Goal: Find specific page/section: Find specific page/section

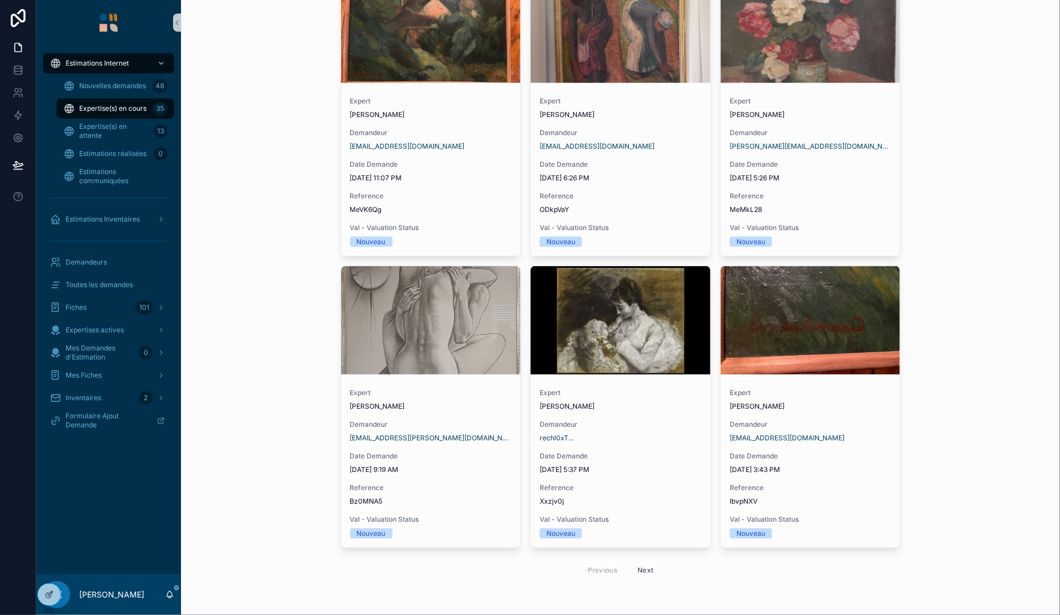
scroll to position [3434, 0]
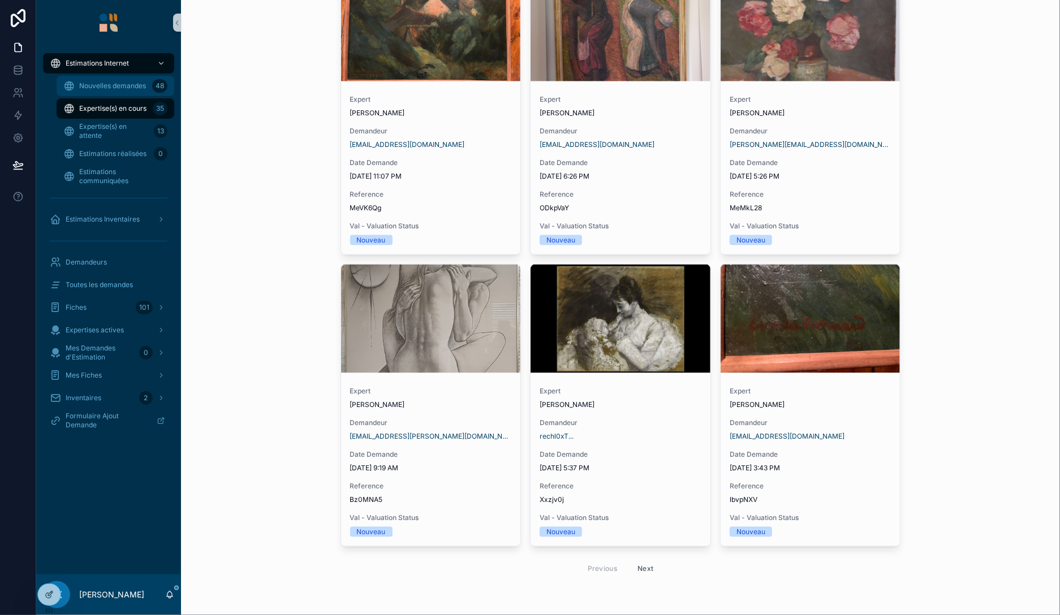
click at [105, 87] on span "Nouvelles demandes" at bounding box center [112, 85] width 67 height 9
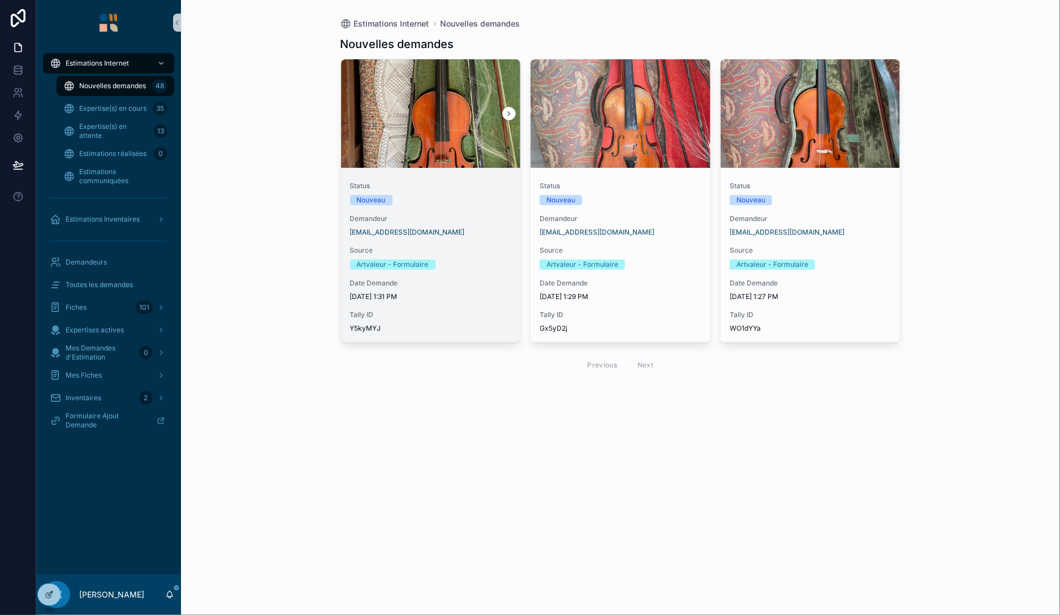
scroll to position [0, 0]
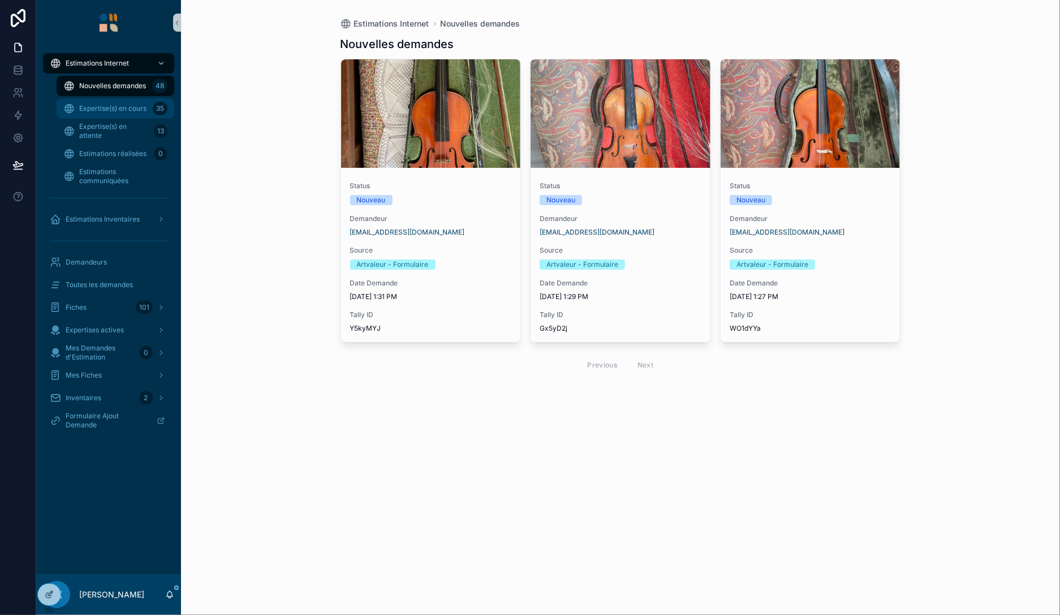
click at [115, 102] on div "Expertise(s) en cours 35" at bounding box center [115, 109] width 104 height 18
click at [130, 107] on span "Expertise(s) en cours" at bounding box center [112, 108] width 67 height 9
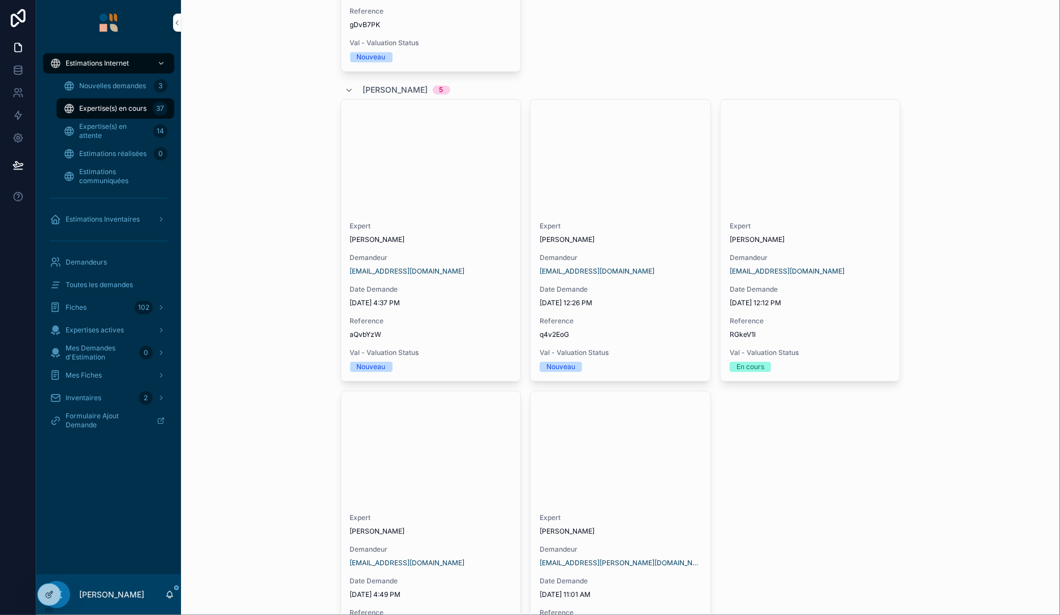
scroll to position [2085, 0]
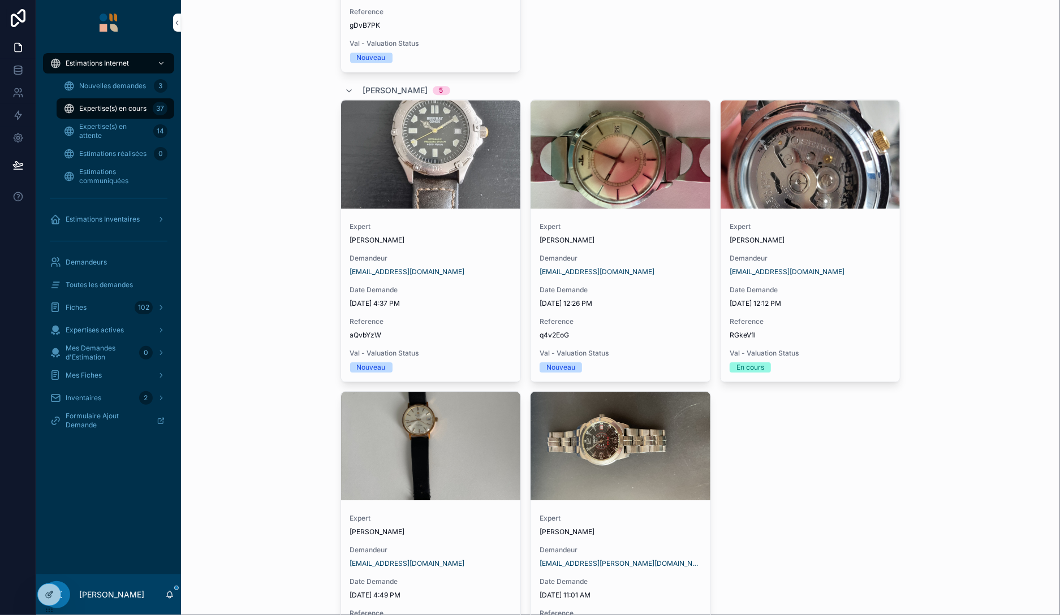
click at [120, 282] on span "Toutes les demandes" at bounding box center [99, 285] width 67 height 9
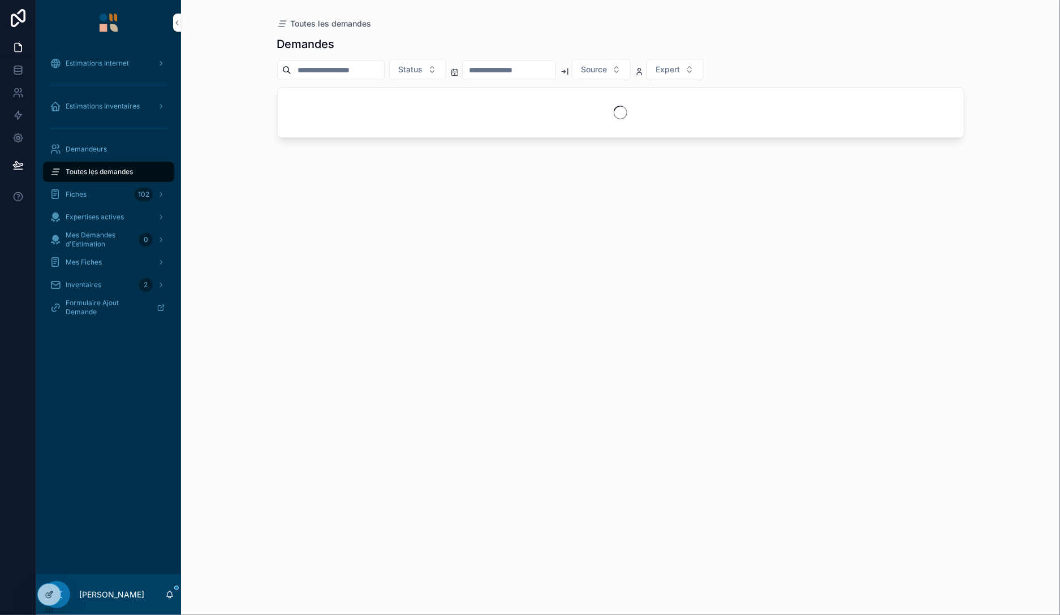
click at [335, 67] on input "scrollable content" at bounding box center [337, 70] width 93 height 16
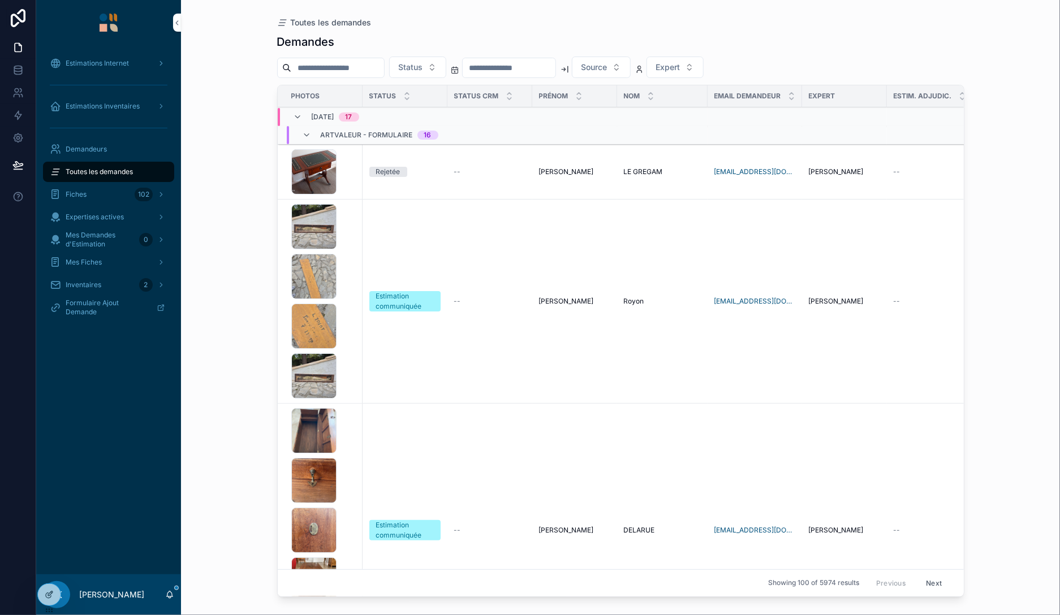
paste input "*******"
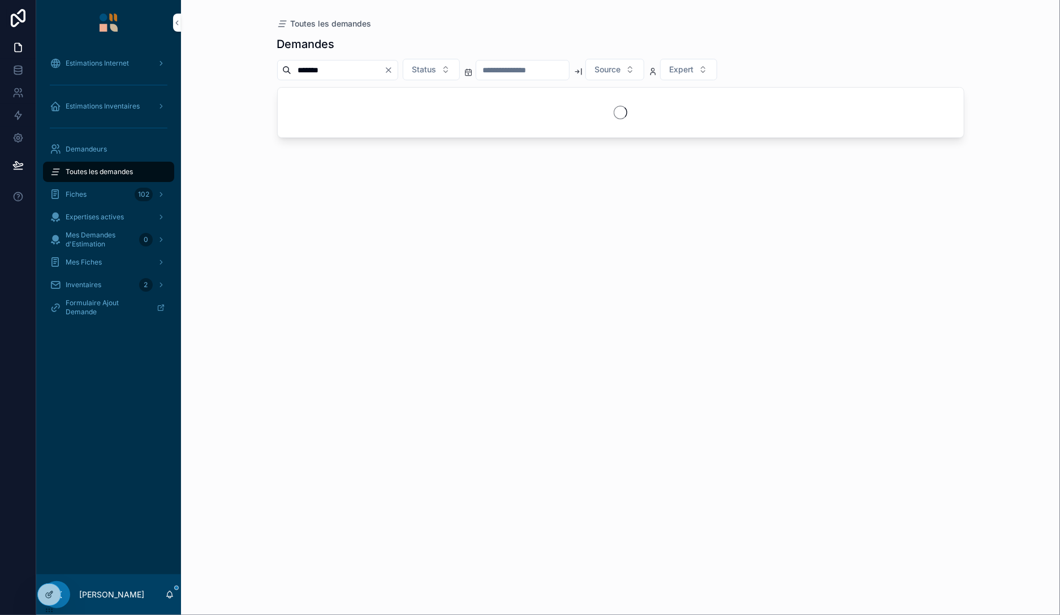
type input "*******"
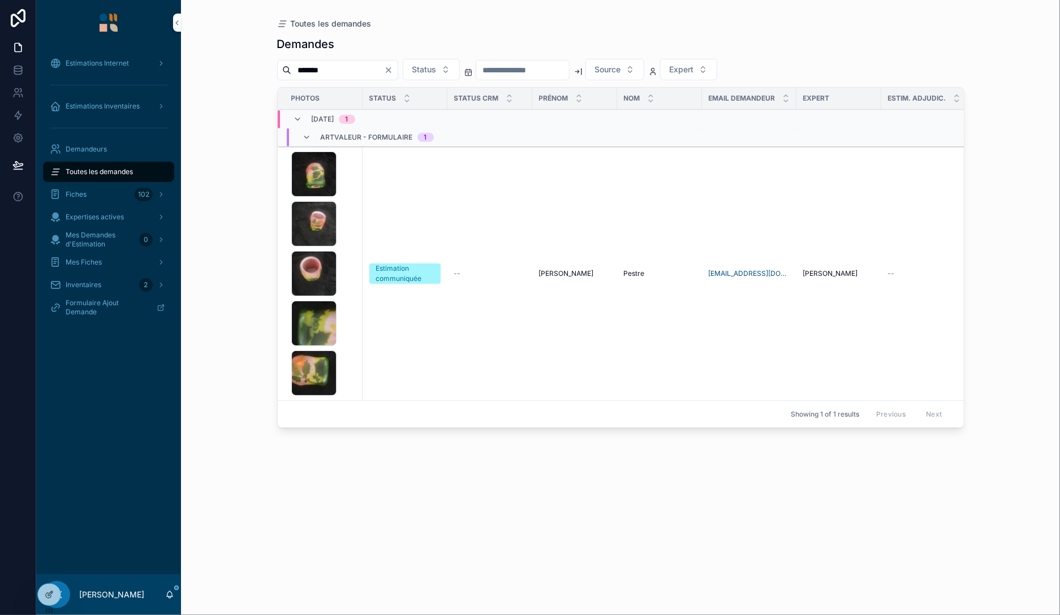
click at [350, 216] on div "1759578048150336951201210378934 .jpg 17595780158952022232174670396943 .jpg 1759…" at bounding box center [323, 274] width 64 height 244
